Goal: Find specific page/section: Find specific page/section

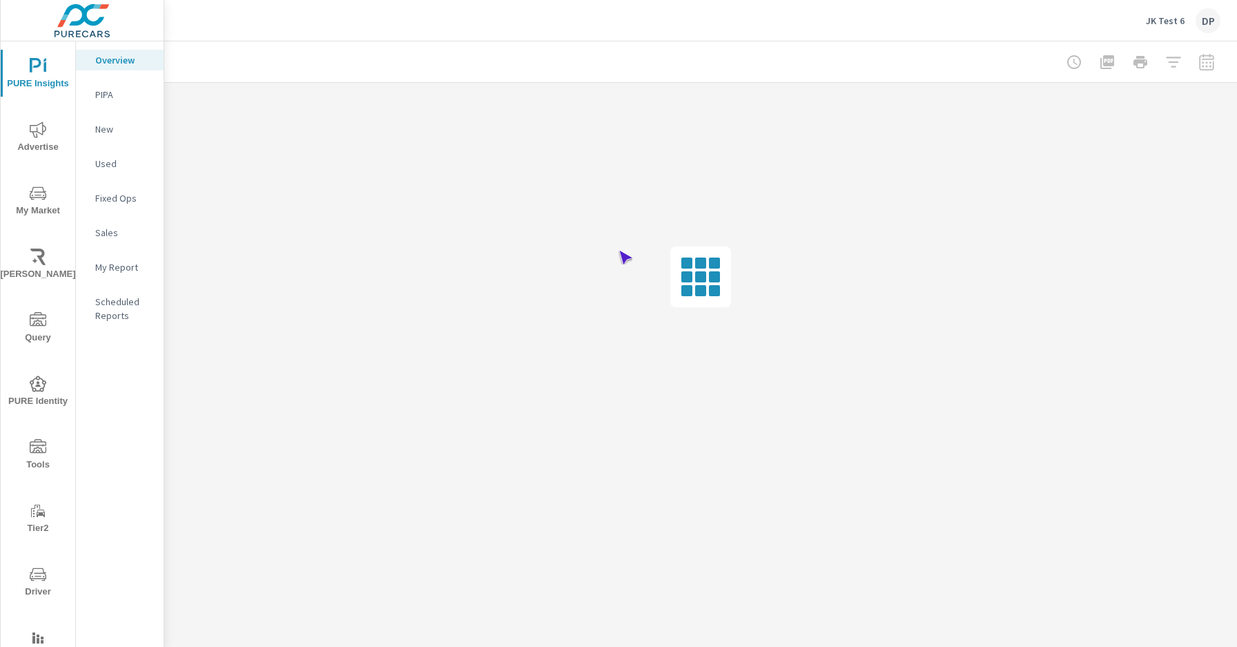
click at [35, 582] on span "Driver" at bounding box center [38, 583] width 66 height 34
